Goal: Book appointment/travel/reservation

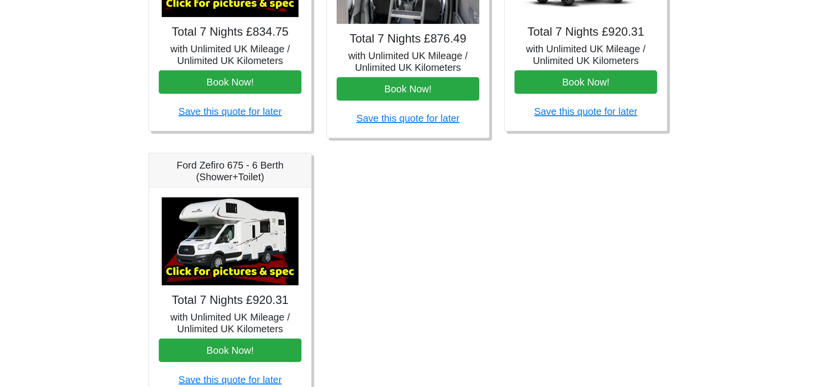
scroll to position [587, 0]
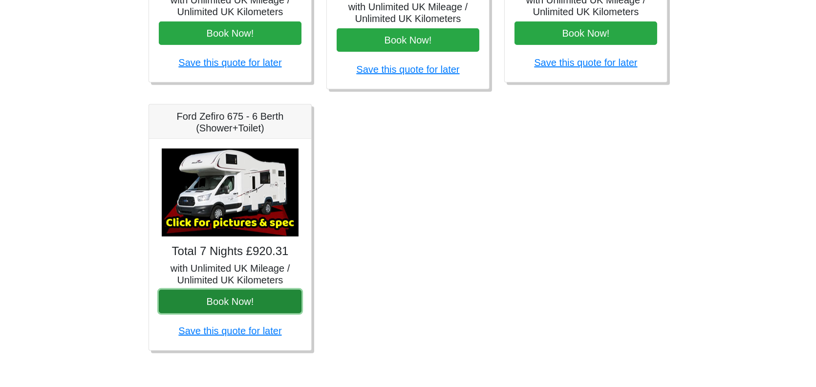
click at [226, 297] on button "Book Now!" at bounding box center [230, 301] width 143 height 23
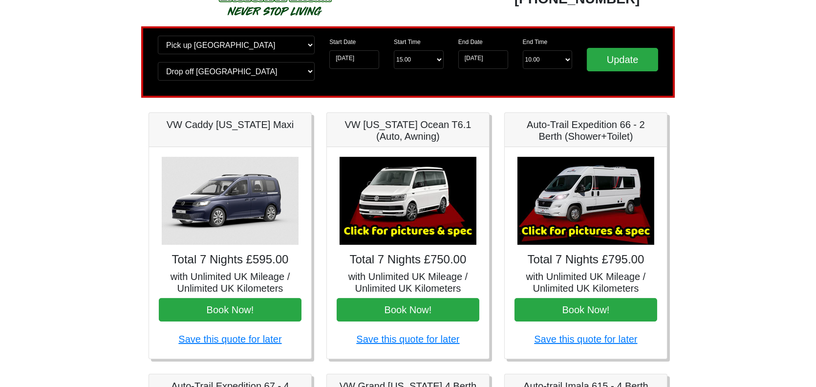
scroll to position [0, 0]
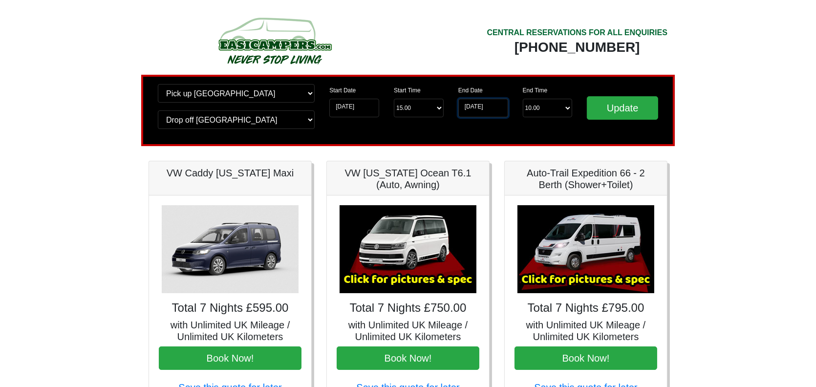
click at [479, 108] on input "14-09-2025" at bounding box center [483, 108] width 50 height 19
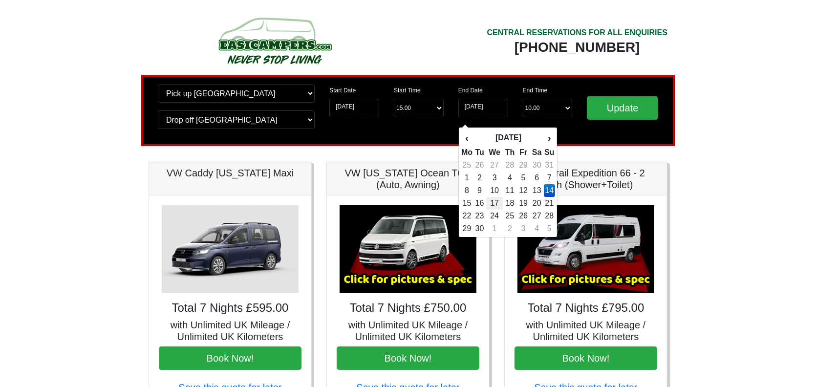
click at [495, 206] on td "17" at bounding box center [494, 203] width 17 height 13
type input "17-09-2025"
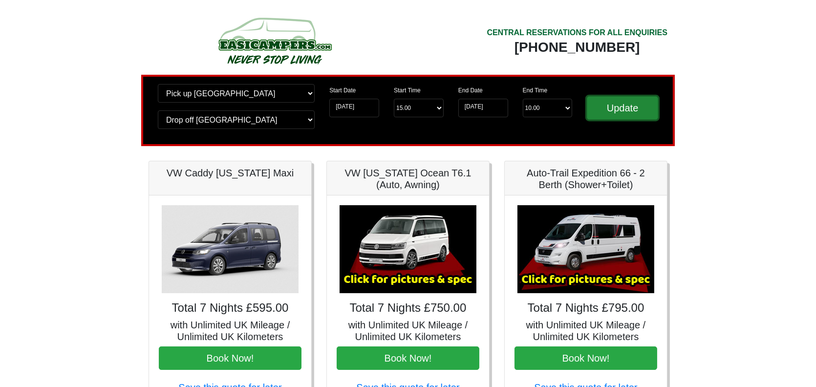
click at [623, 111] on input "Update" at bounding box center [622, 107] width 71 height 23
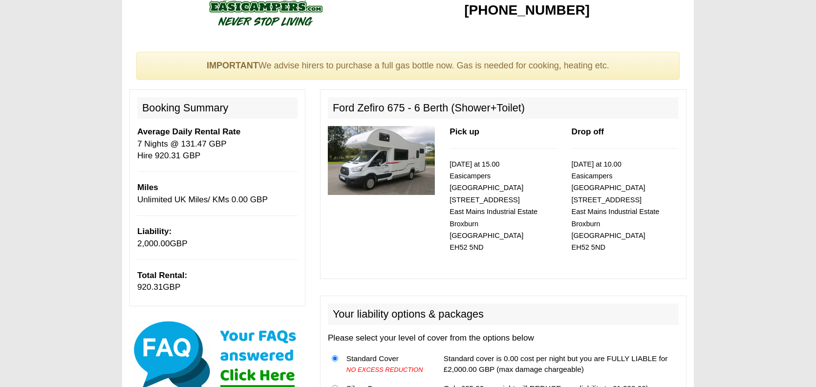
scroll to position [49, 0]
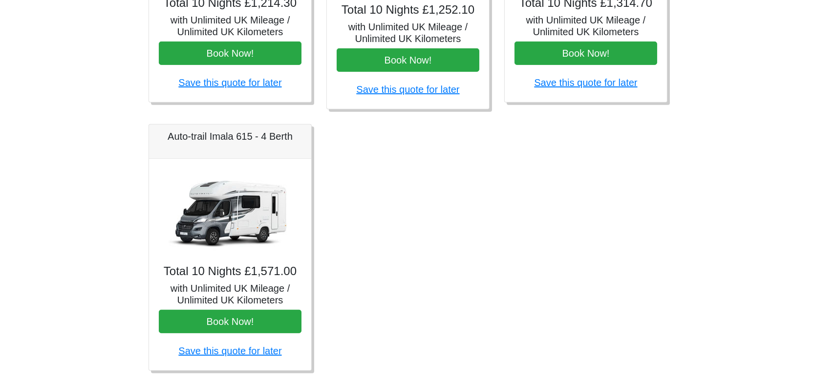
scroll to position [587, 0]
